Goal: Information Seeking & Learning: Learn about a topic

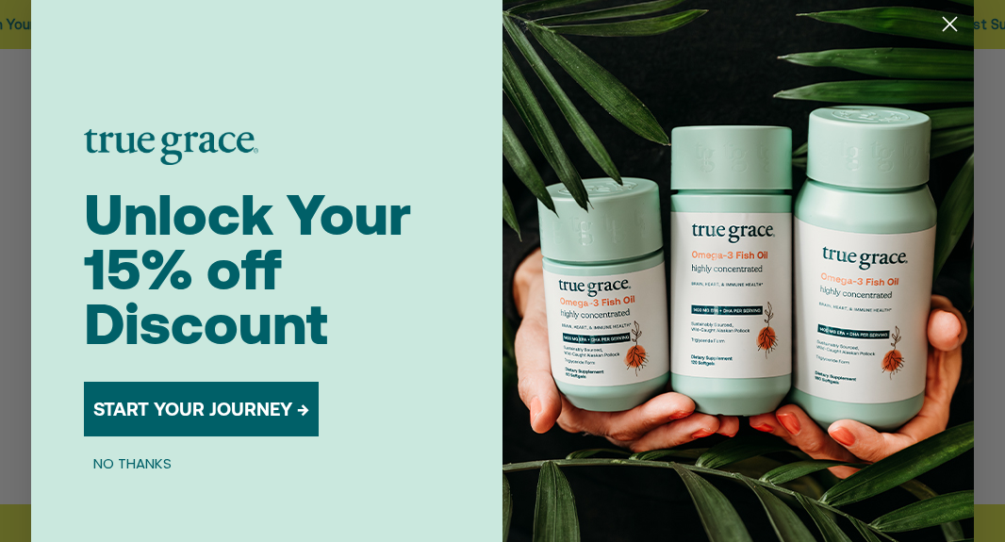
scroll to position [542, 0]
click at [952, 23] on circle "Close dialog" at bounding box center [949, 23] width 31 height 31
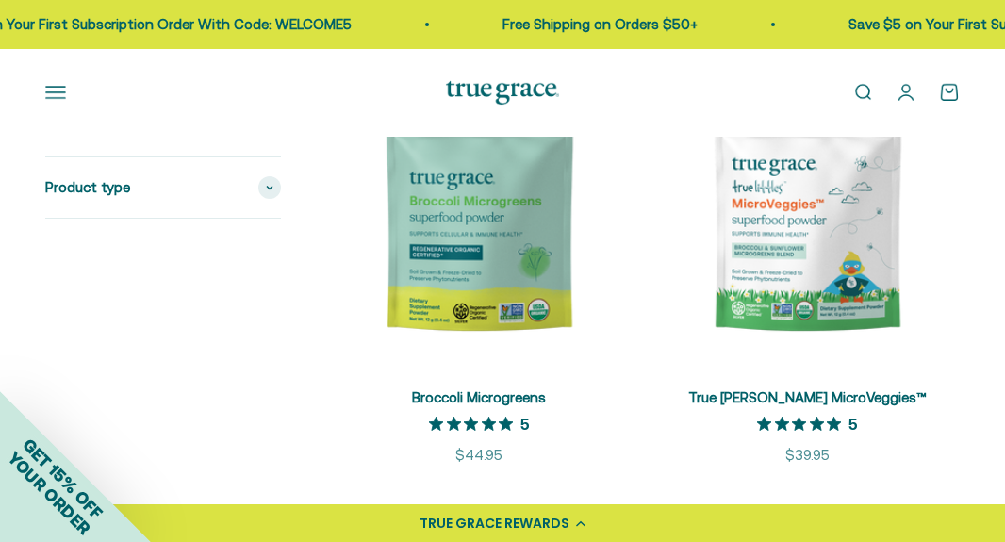
scroll to position [4438, 0]
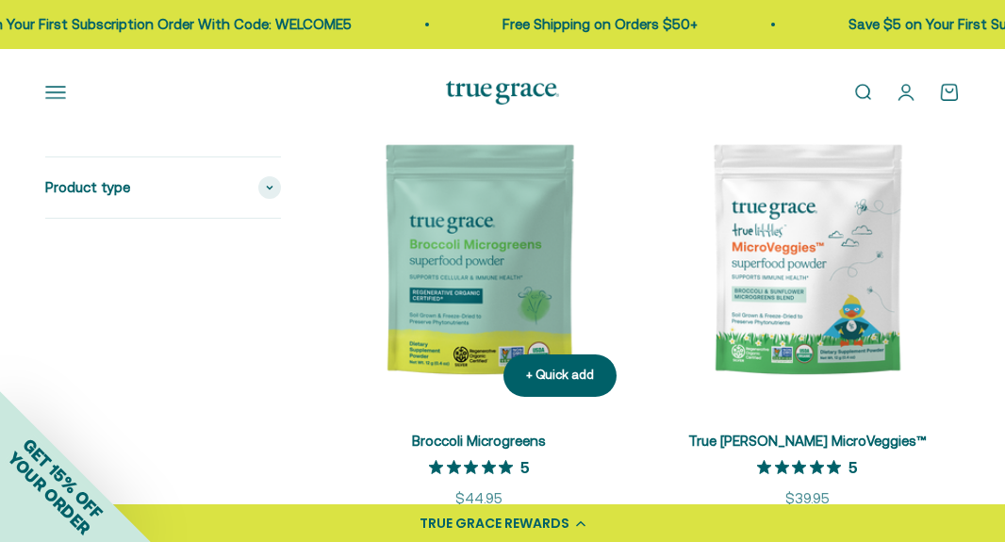
click at [455, 250] on img at bounding box center [479, 260] width 306 height 306
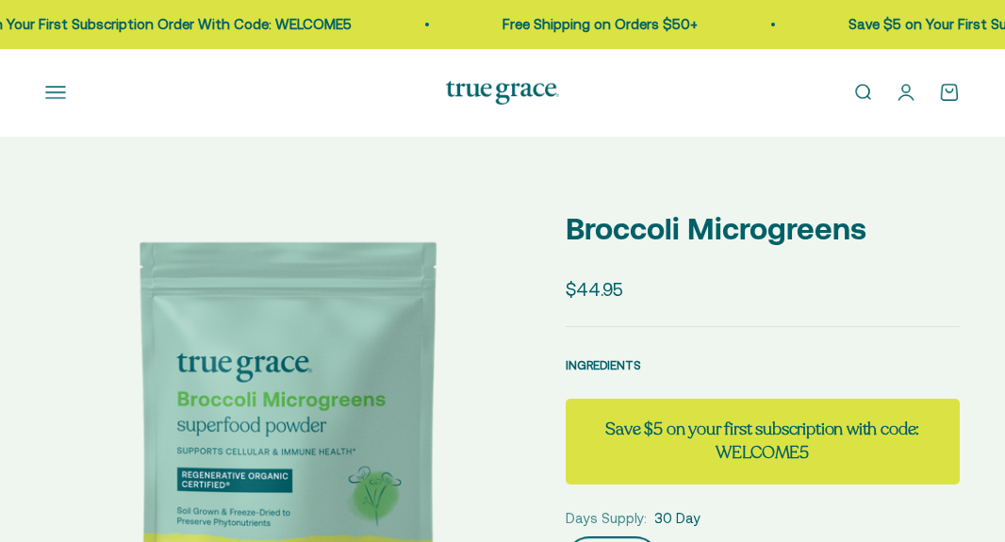
click at [605, 365] on span "INGREDIENTS" at bounding box center [603, 365] width 75 height 14
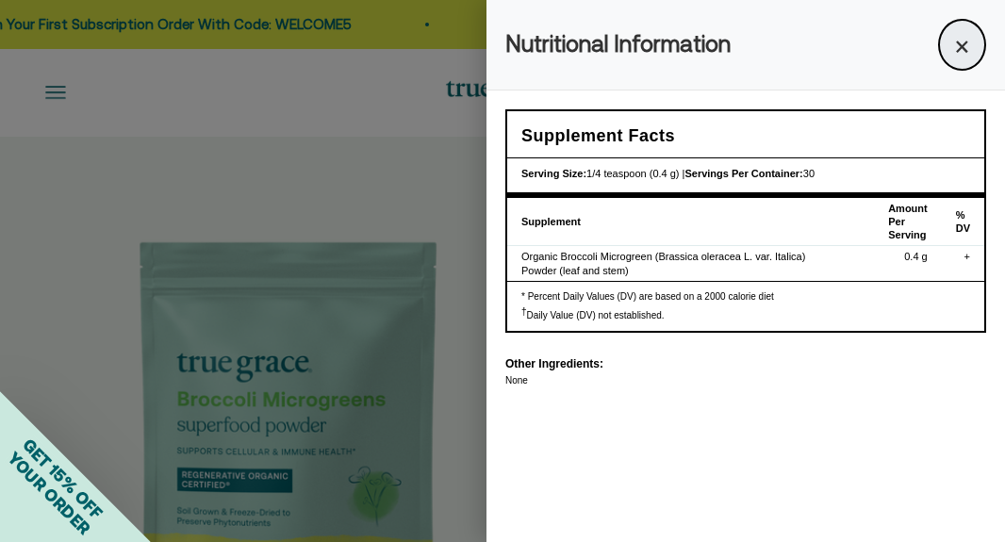
click at [959, 41] on button "×" at bounding box center [962, 45] width 48 height 52
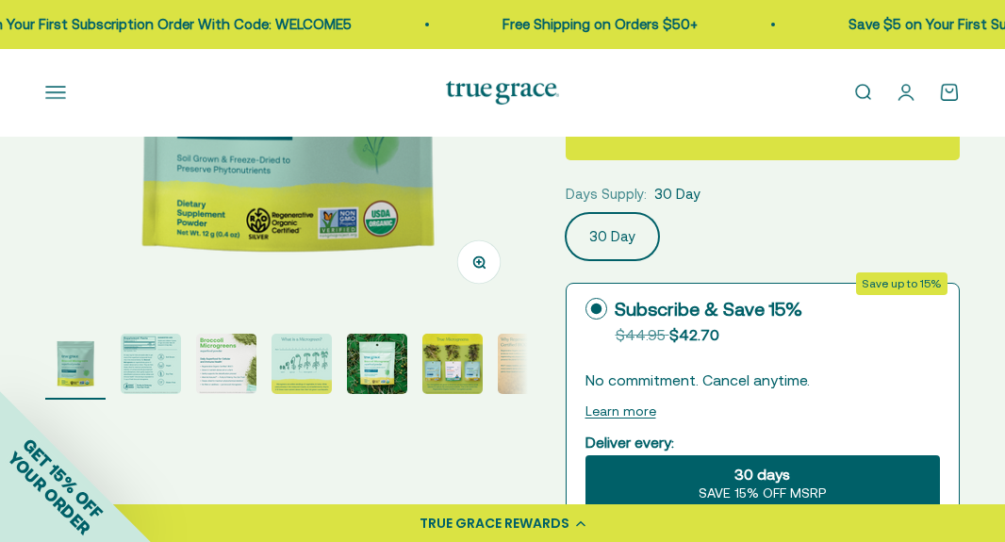
scroll to position [397, 0]
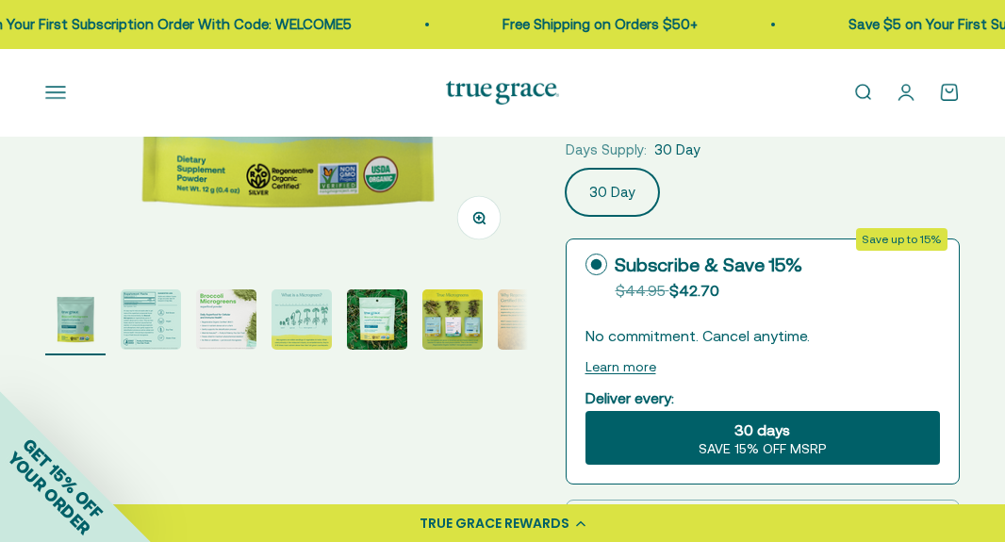
click at [139, 324] on img "Go to item 2" at bounding box center [151, 319] width 60 height 60
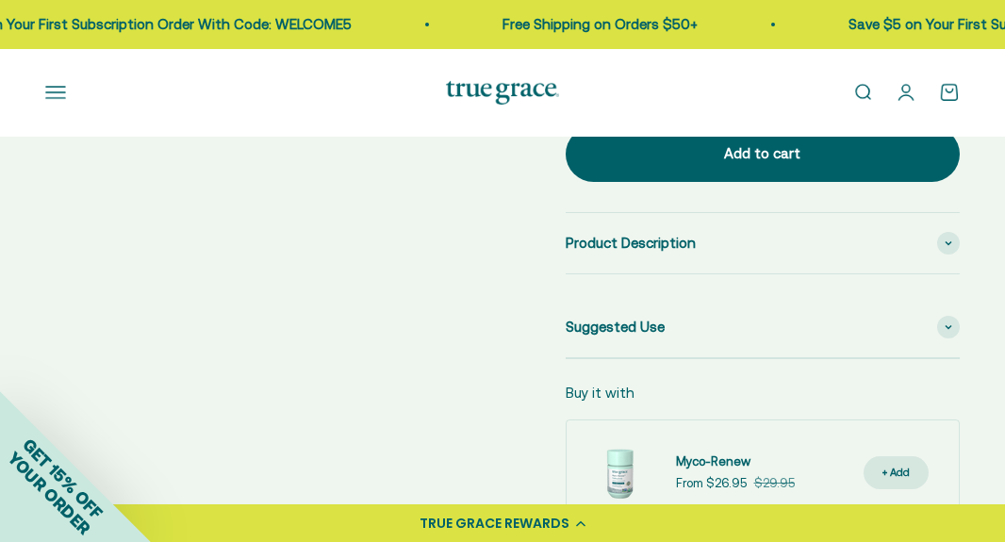
scroll to position [976, 0]
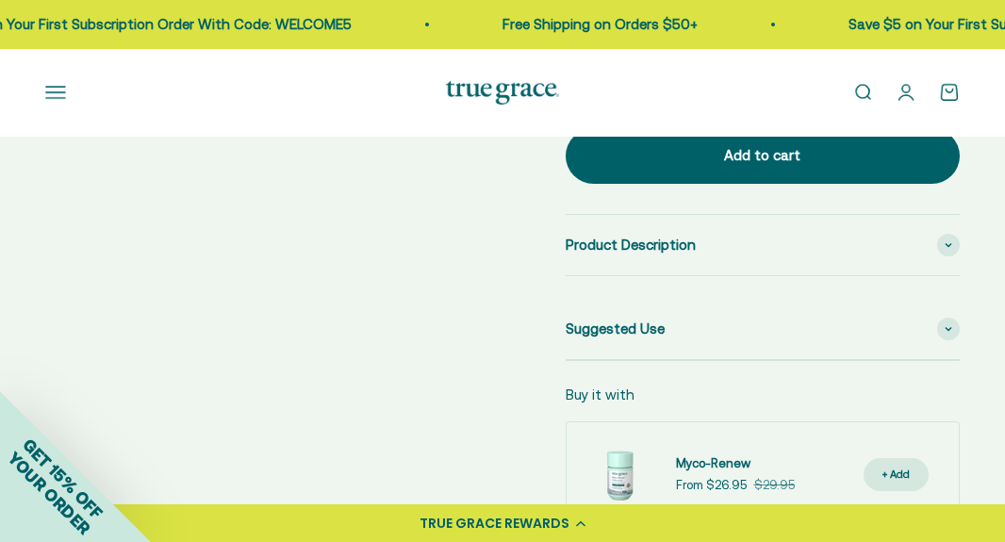
click at [55, 94] on button "Open navigation menu" at bounding box center [55, 92] width 21 height 21
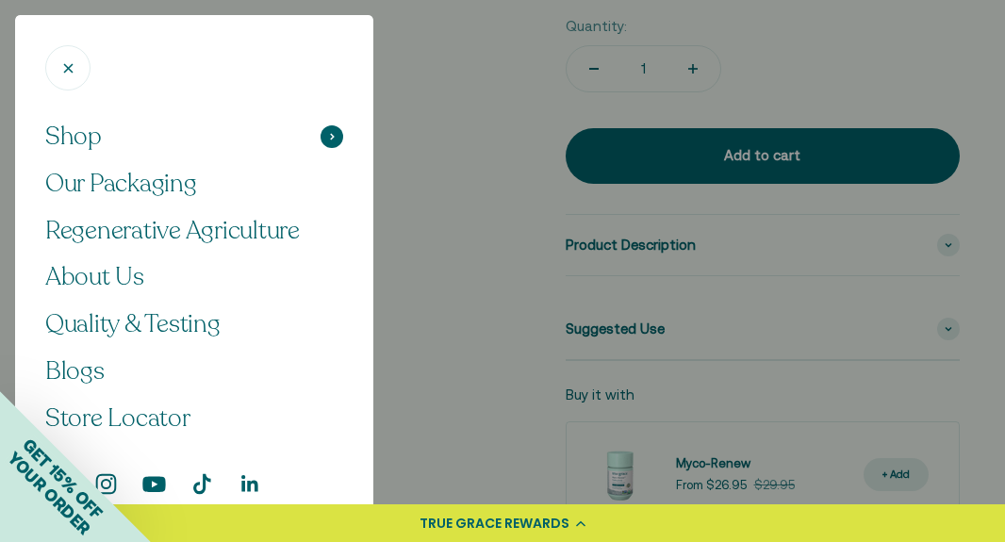
click at [91, 135] on span "Shop" at bounding box center [73, 137] width 57 height 32
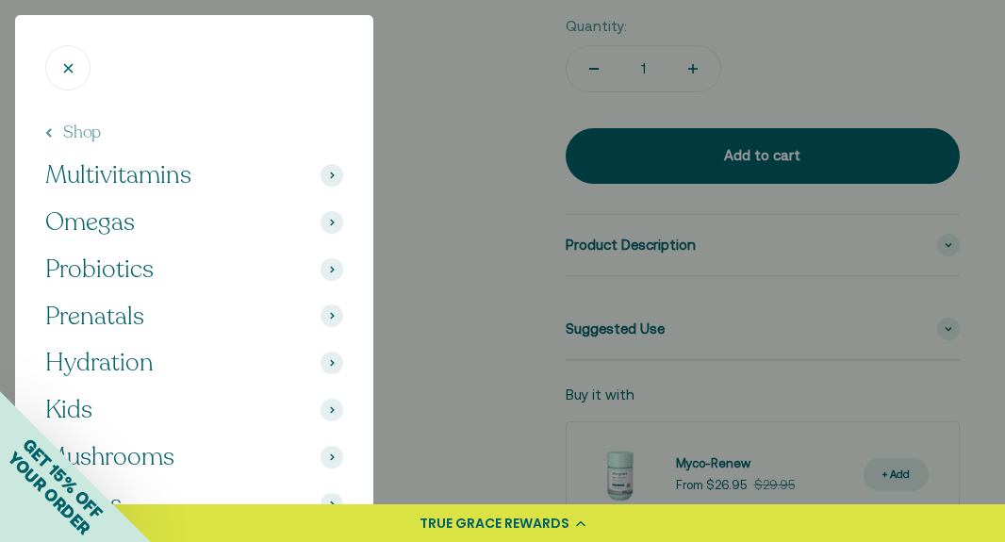
scroll to position [117, 0]
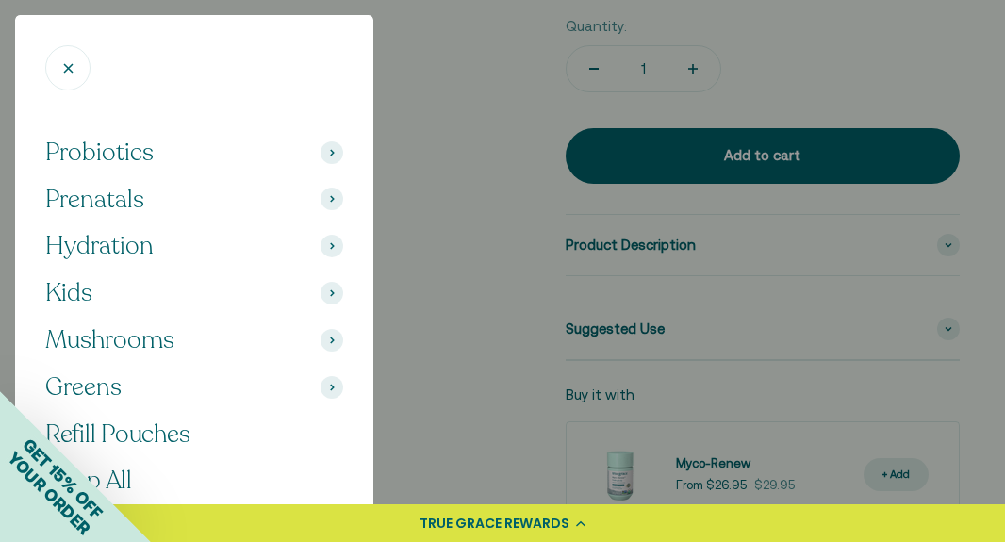
click at [190, 389] on button "Greens" at bounding box center [194, 388] width 298 height 32
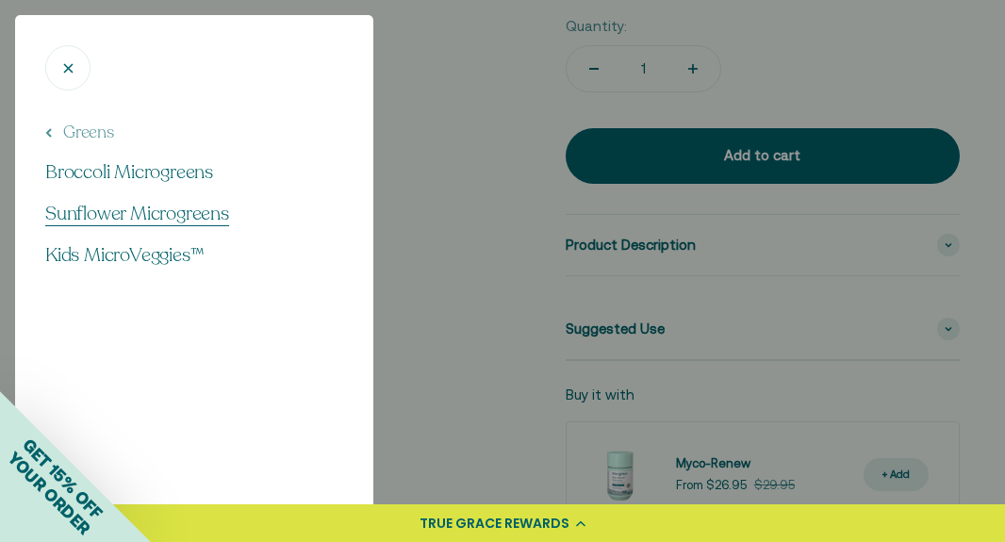
click at [168, 219] on span "Sunflower Microgreens" at bounding box center [137, 213] width 184 height 25
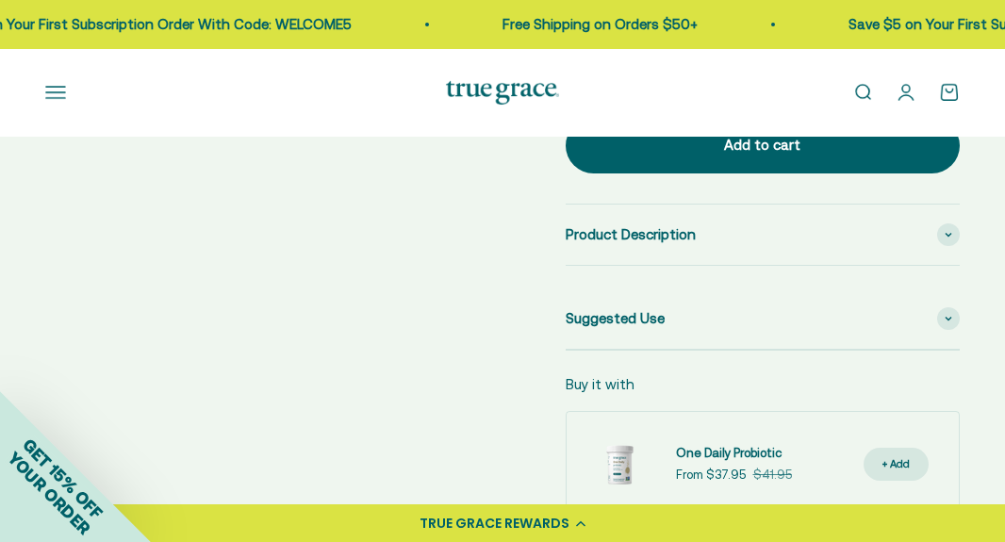
scroll to position [975, 0]
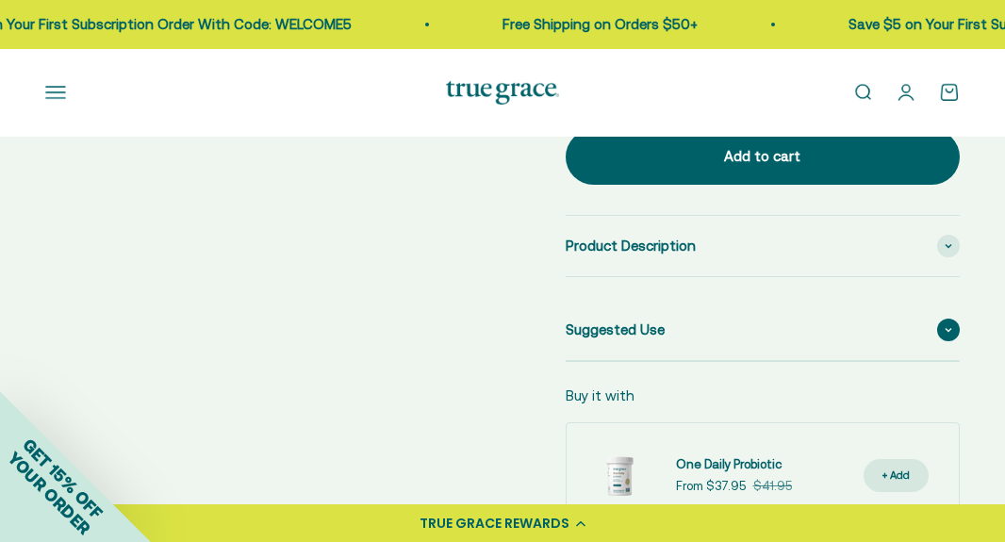
click at [630, 324] on span "Suggested Use" at bounding box center [615, 330] width 99 height 23
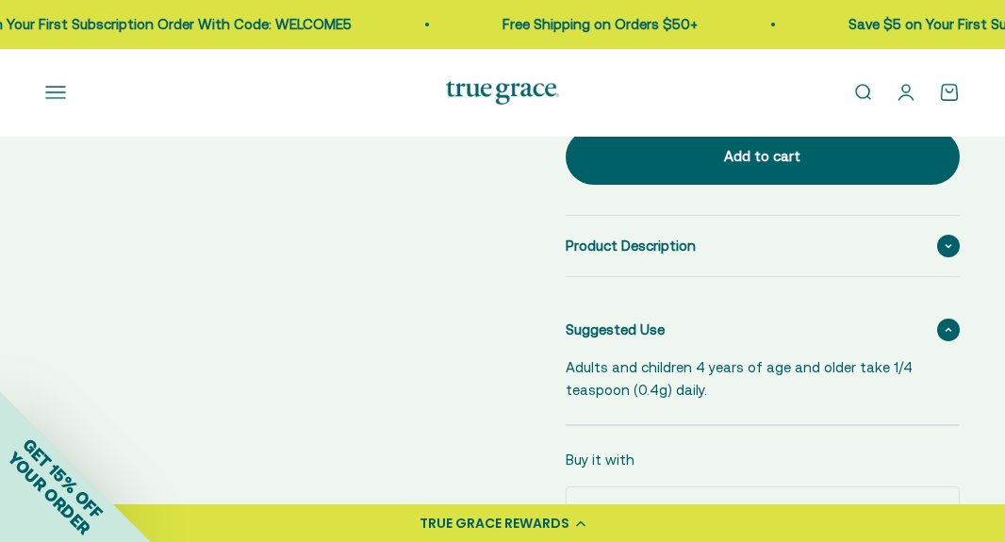
click at [603, 261] on div "Product Description" at bounding box center [763, 246] width 395 height 60
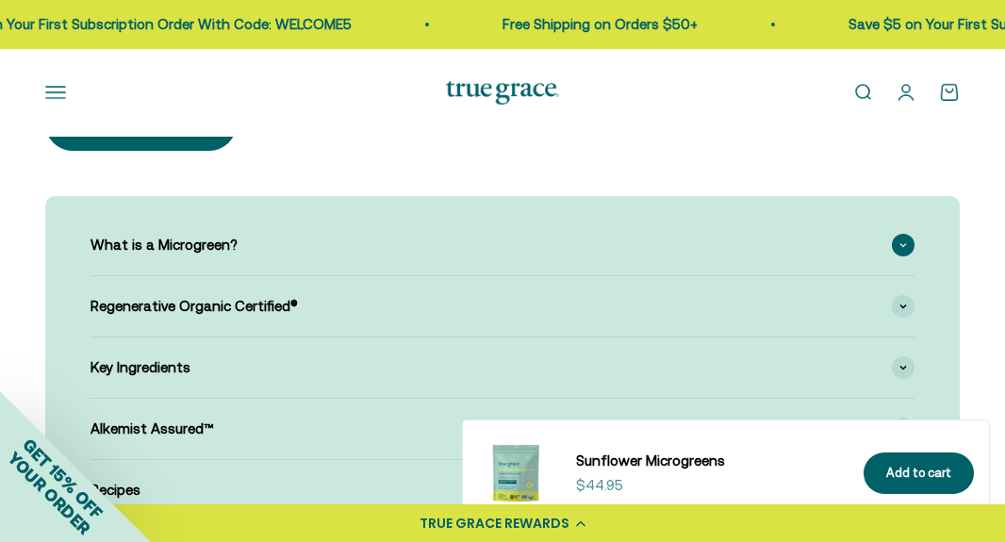
scroll to position [1990, 0]
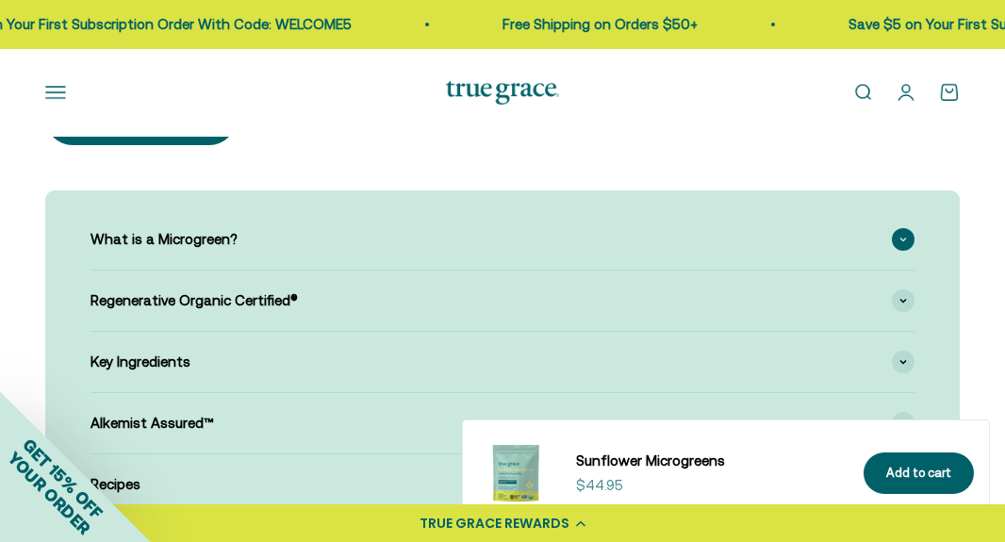
click at [388, 236] on div "What is a Microgreen?" at bounding box center [503, 239] width 824 height 60
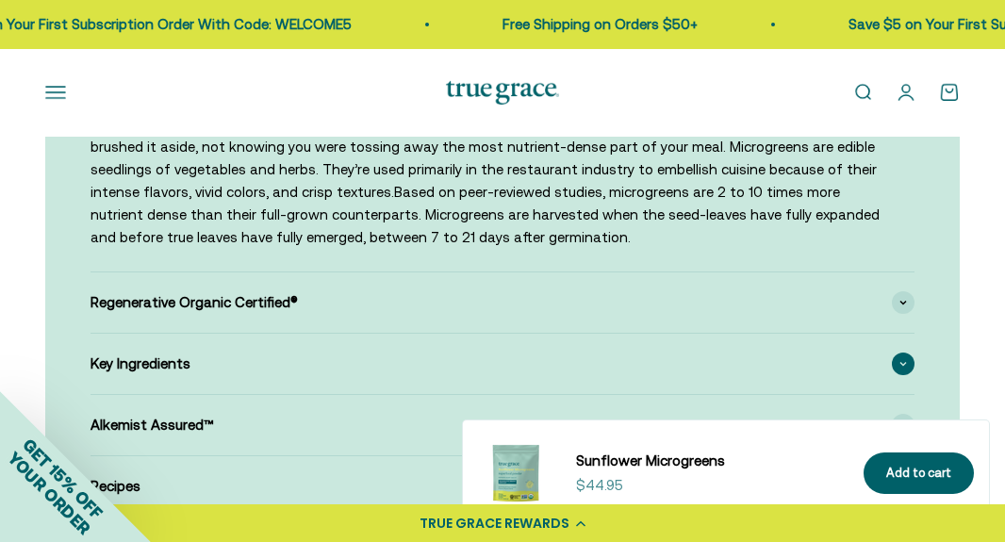
scroll to position [2314, 0]
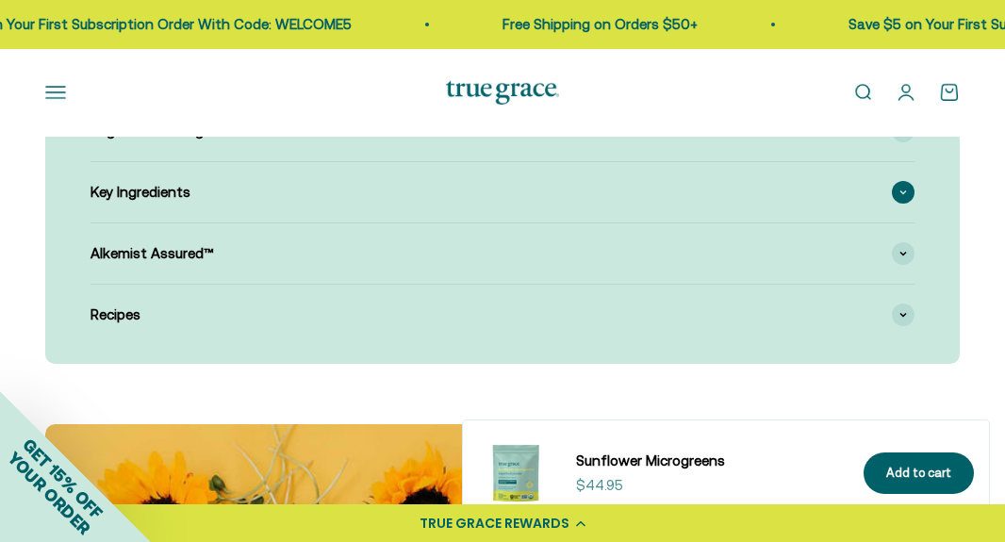
click at [302, 200] on div "Key Ingredients" at bounding box center [503, 192] width 824 height 60
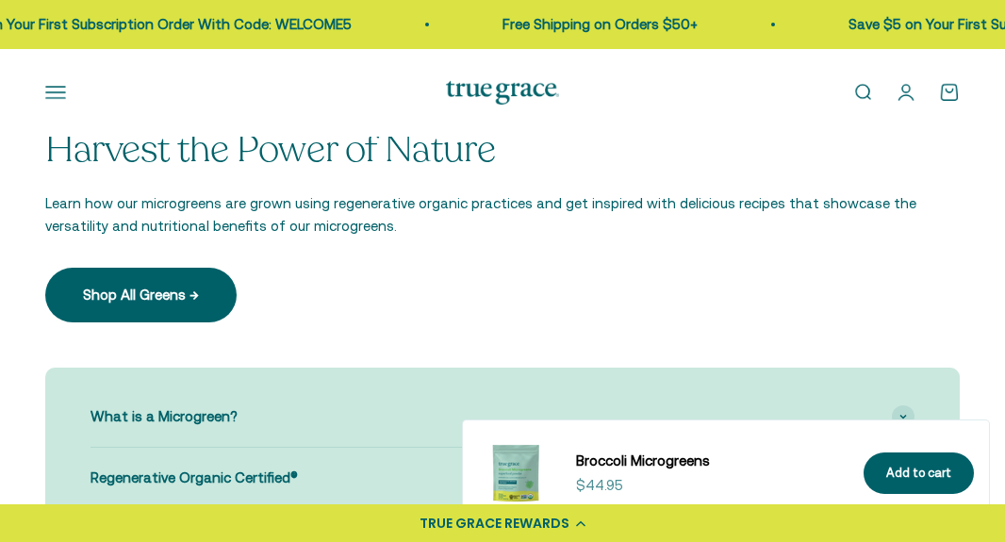
click at [52, 91] on button "Open navigation menu" at bounding box center [55, 92] width 21 height 21
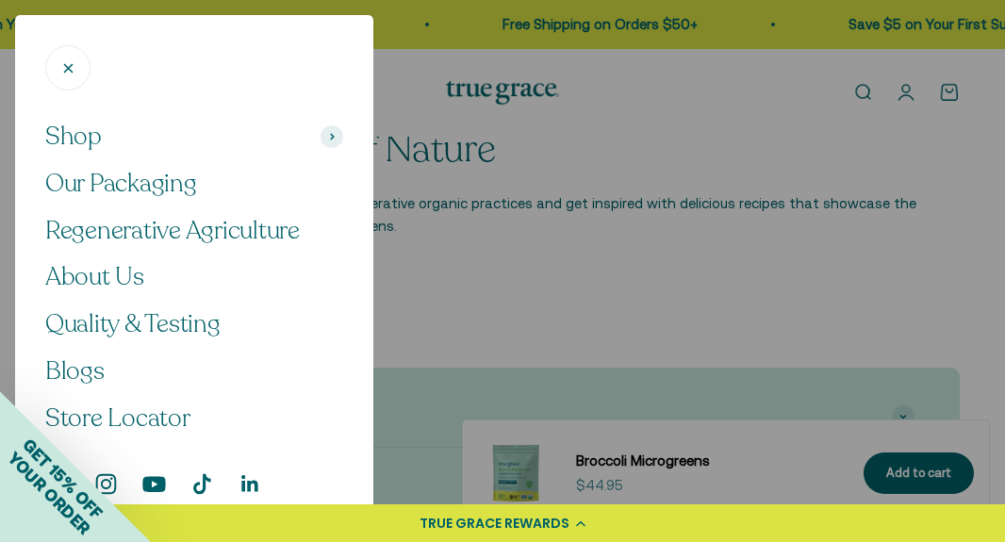
click at [69, 70] on icon "Close" at bounding box center [68, 68] width 18 height 18
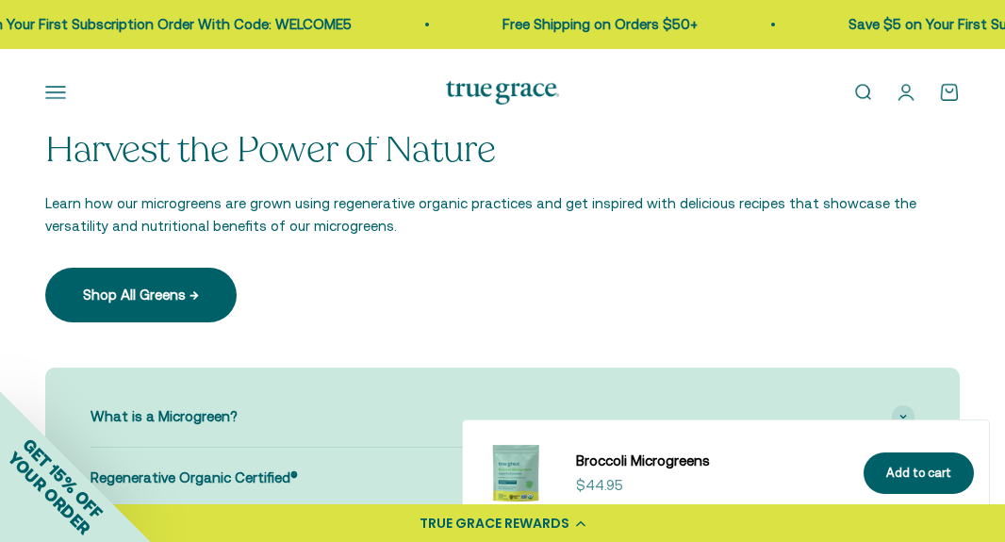
click at [653, 463] on link "Broccoli Microgreens" at bounding box center [708, 461] width 265 height 23
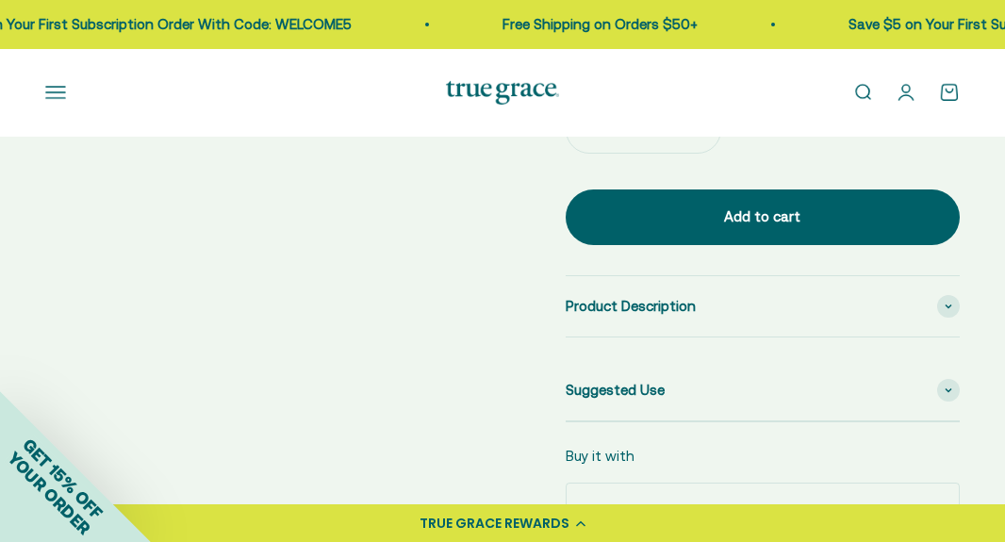
scroll to position [932, 0]
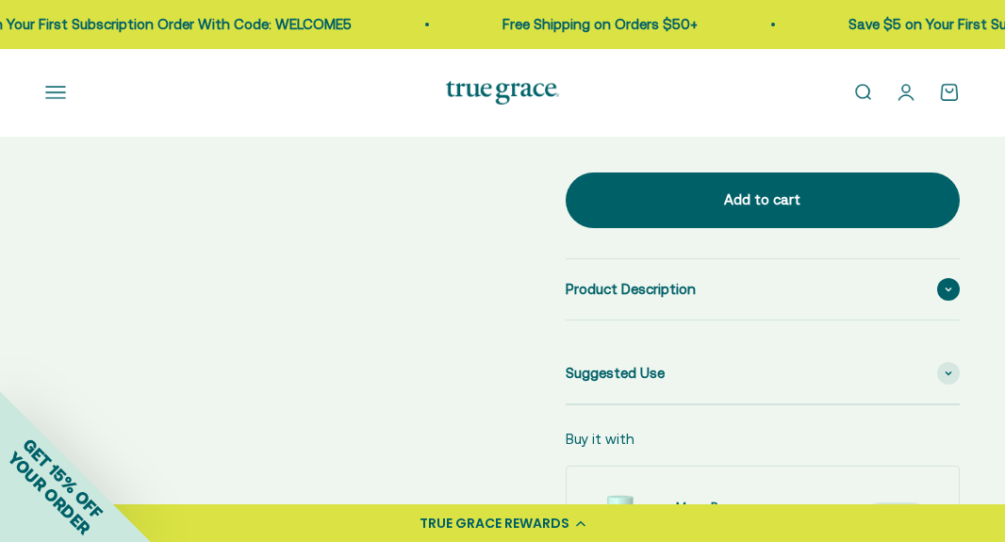
click at [662, 294] on span "Product Description" at bounding box center [631, 289] width 130 height 23
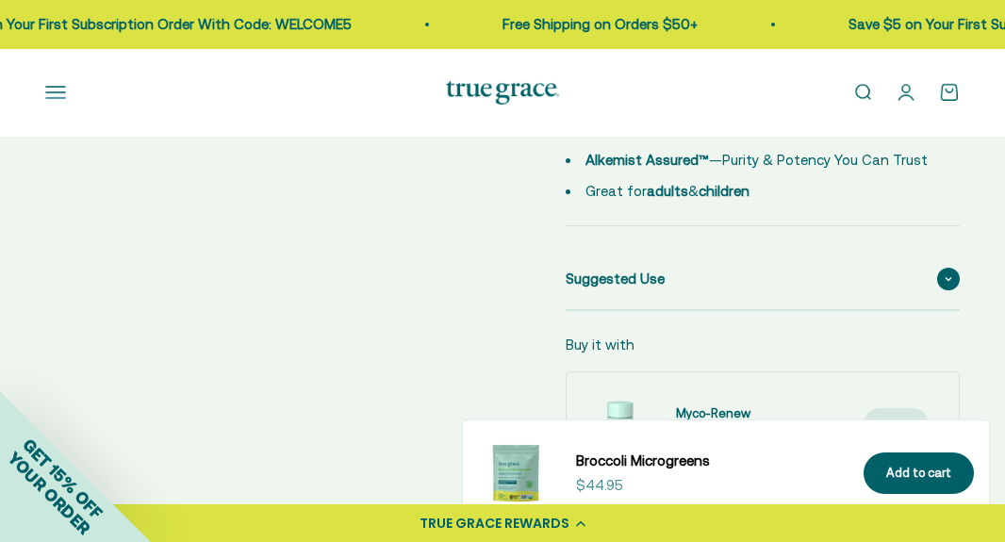
scroll to position [1312, 0]
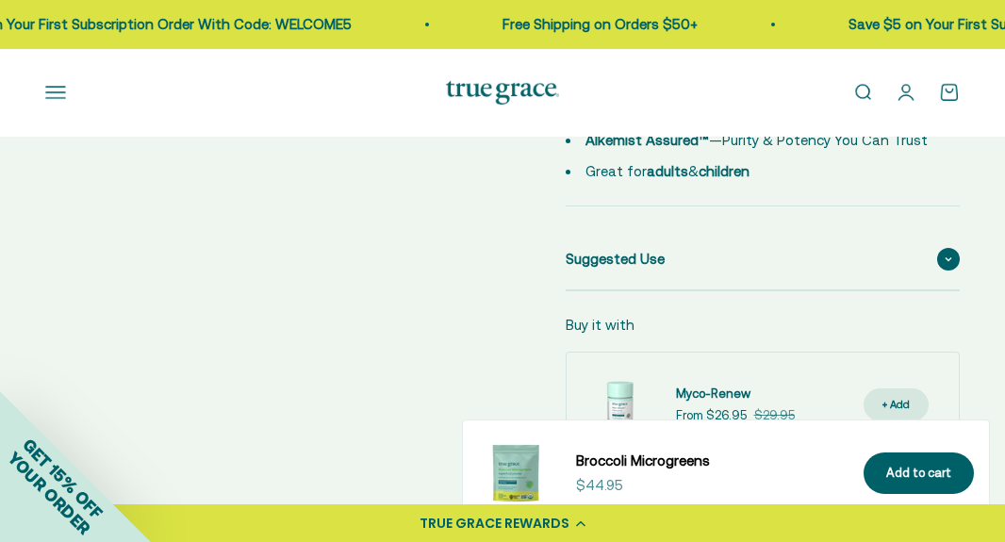
click at [603, 265] on span "Suggested Use" at bounding box center [615, 259] width 99 height 23
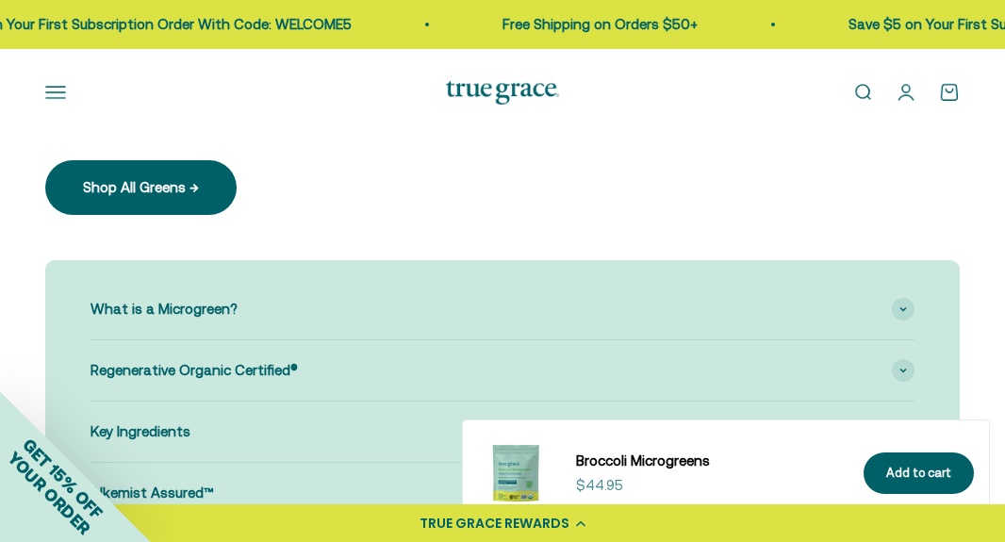
scroll to position [1971, 0]
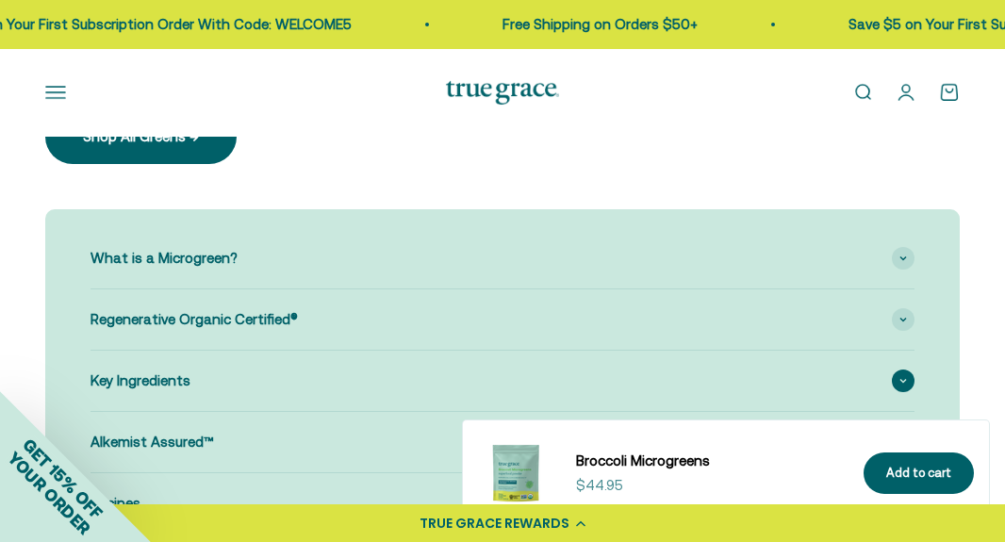
click at [350, 363] on div "Key Ingredients" at bounding box center [503, 381] width 824 height 60
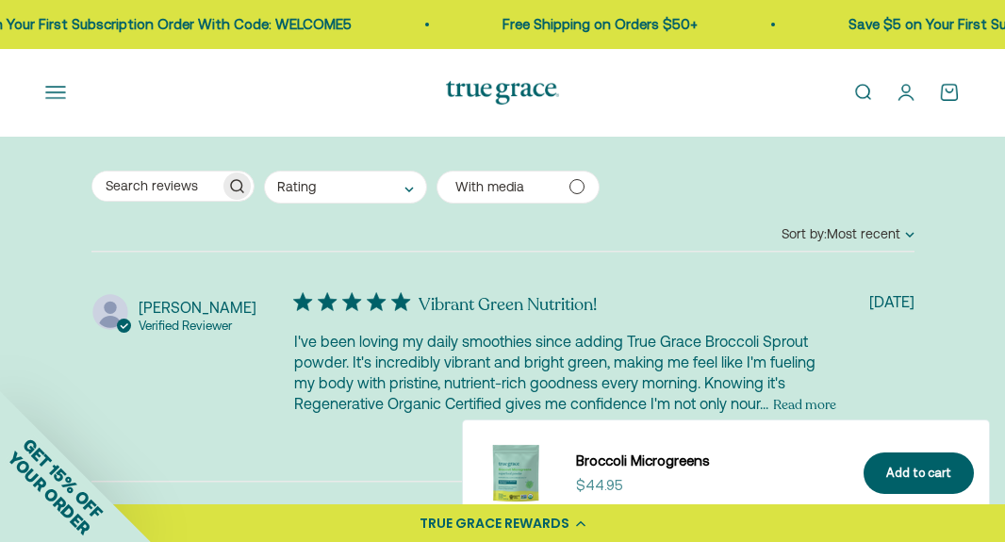
scroll to position [4355, 0]
